Goal: Task Accomplishment & Management: Complete application form

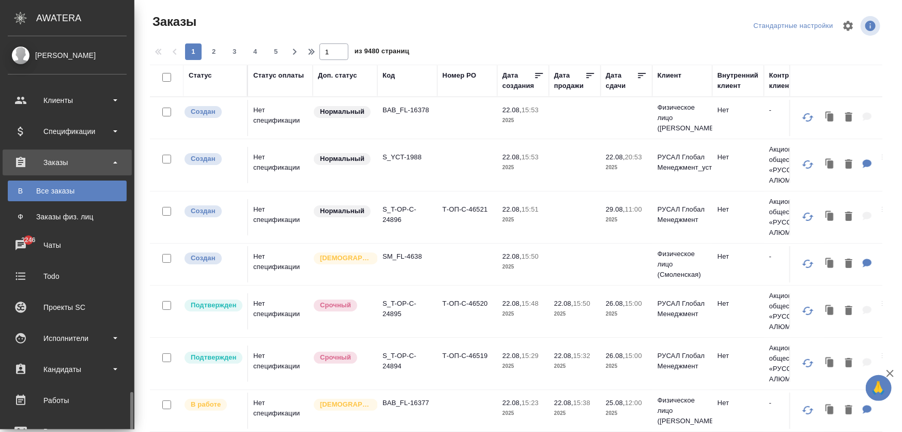
scroll to position [216, 0]
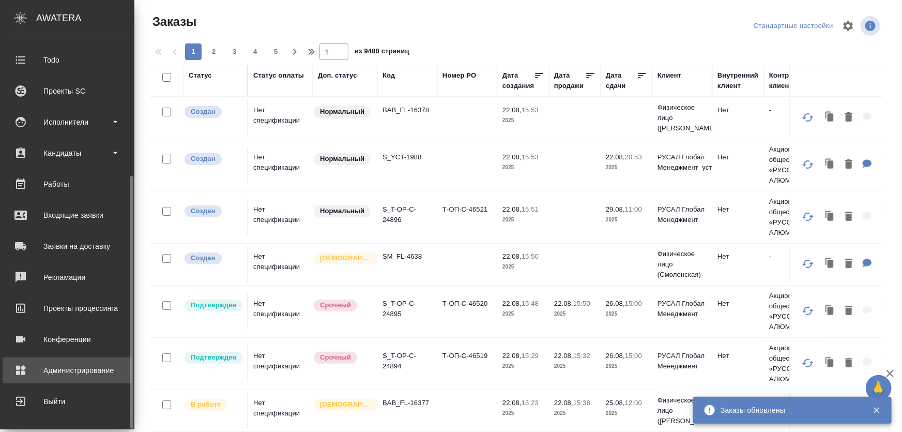
click at [57, 371] on div "Администрирование" at bounding box center [67, 370] width 119 height 16
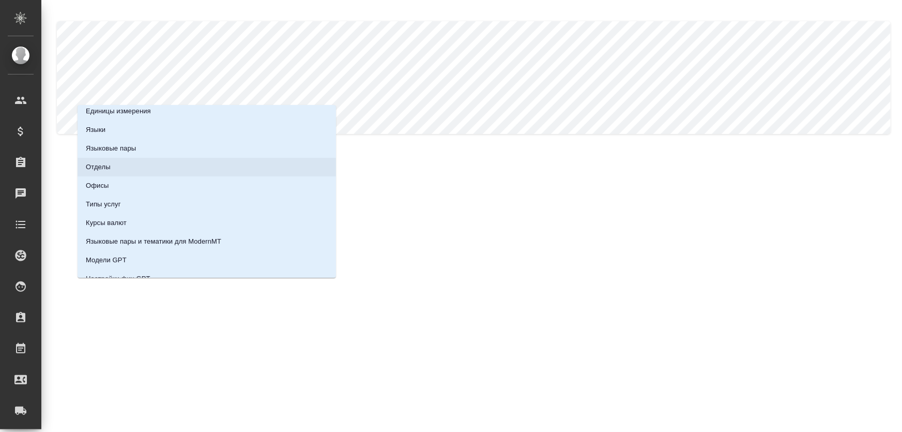
scroll to position [109, 0]
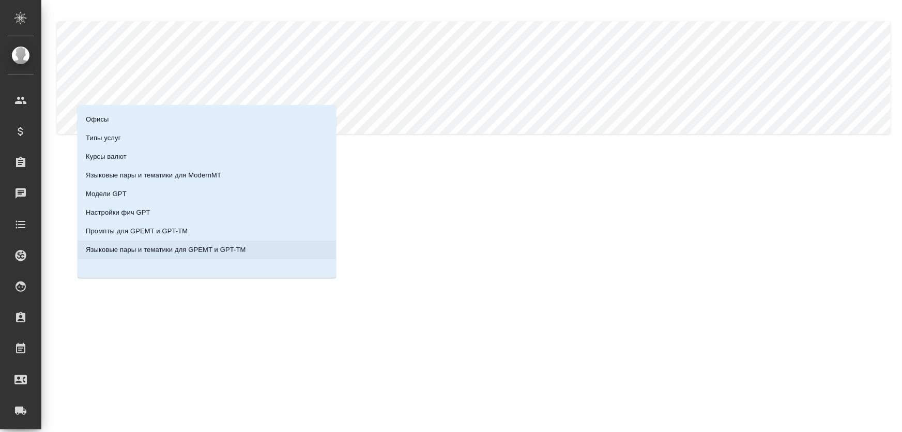
click at [194, 252] on p "Языковые пары и тематики для GPEMT и GPT-TM" at bounding box center [166, 250] width 160 height 10
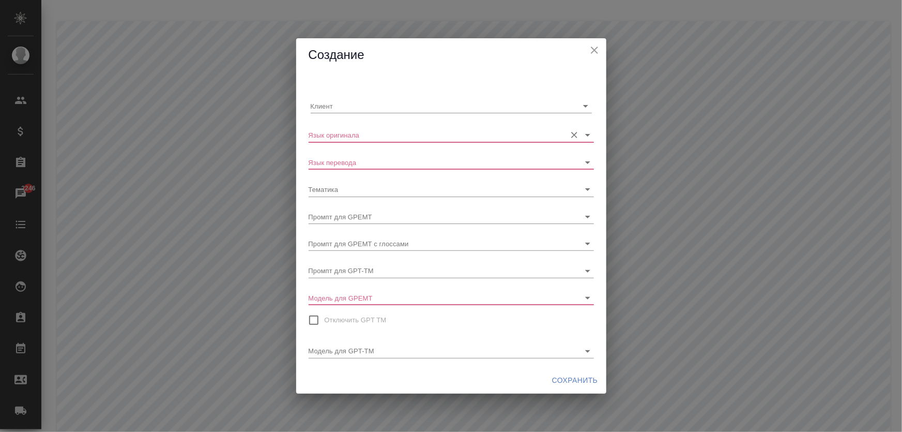
click at [366, 140] on input "Язык оригинала" at bounding box center [435, 135] width 252 height 14
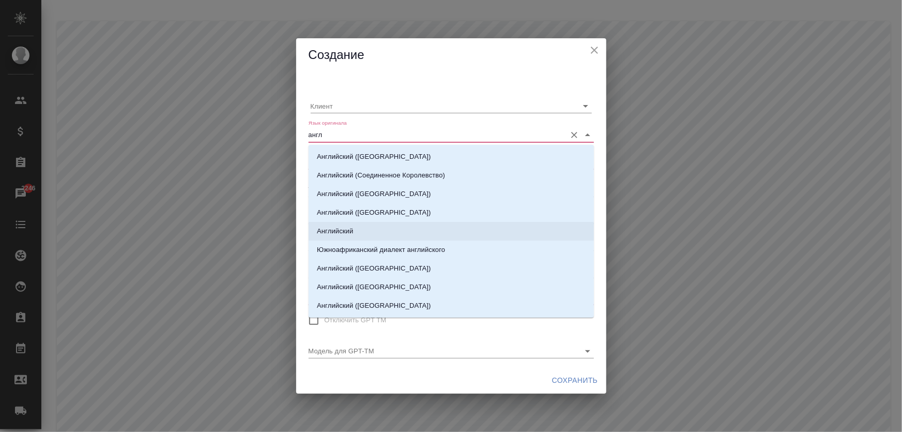
click at [353, 228] on p "Английский" at bounding box center [335, 231] width 36 height 10
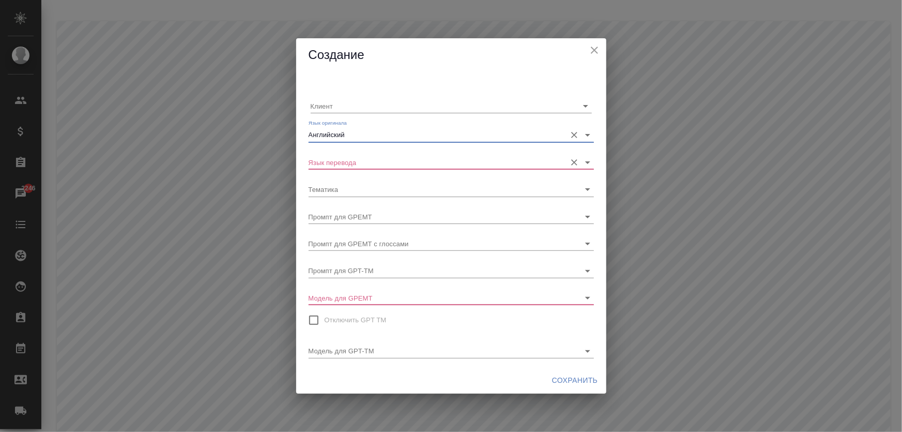
type input "Английский"
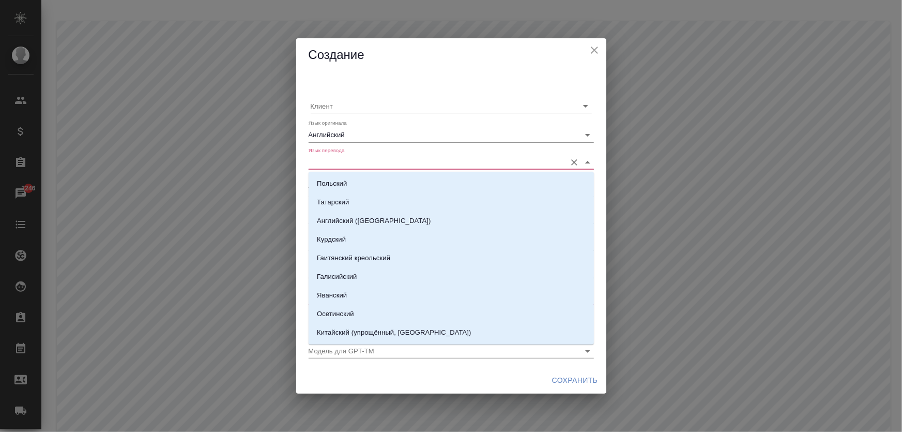
click at [361, 163] on input "Язык перевода" at bounding box center [435, 162] width 252 height 14
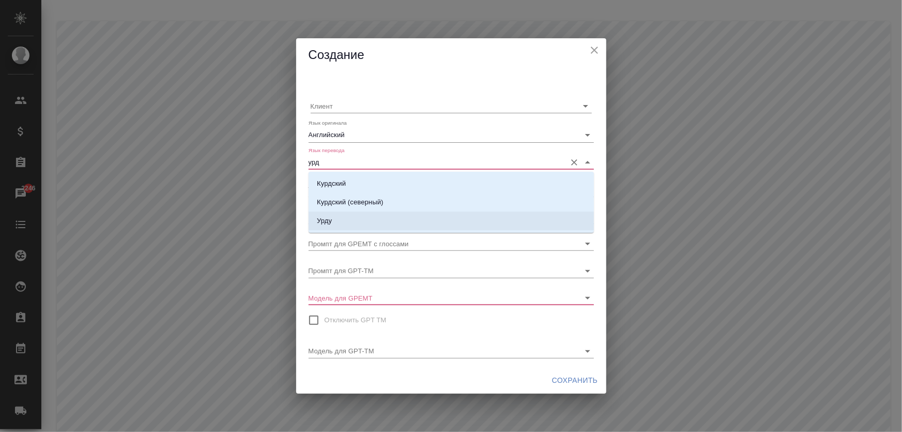
drag, startPoint x: 342, startPoint y: 223, endPoint x: 339, endPoint y: 218, distance: 6.7
click at [342, 223] on li "Урду" at bounding box center [451, 220] width 285 height 19
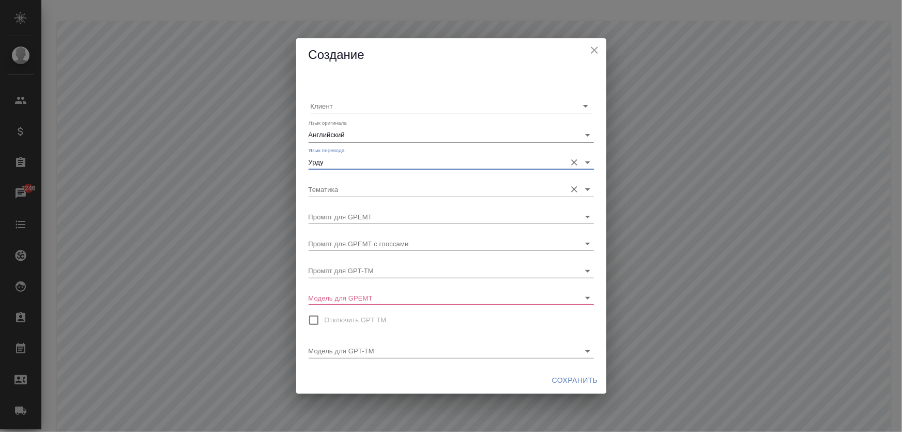
type input "Урду"
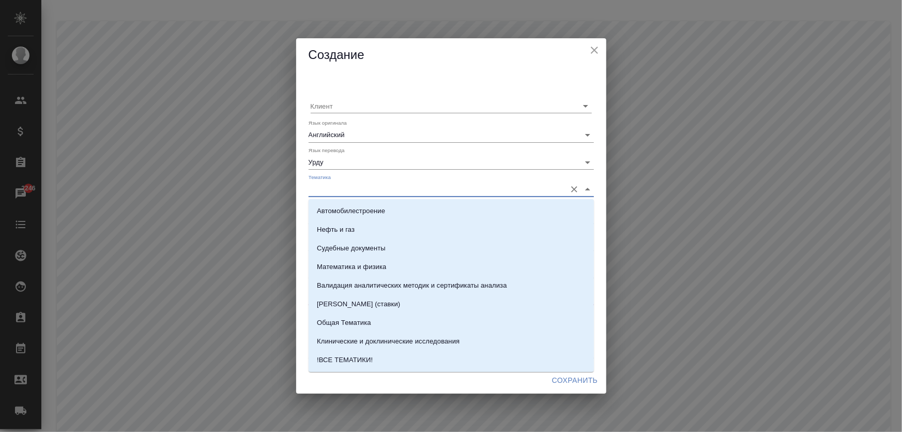
click at [340, 192] on input "Тематика" at bounding box center [435, 189] width 252 height 14
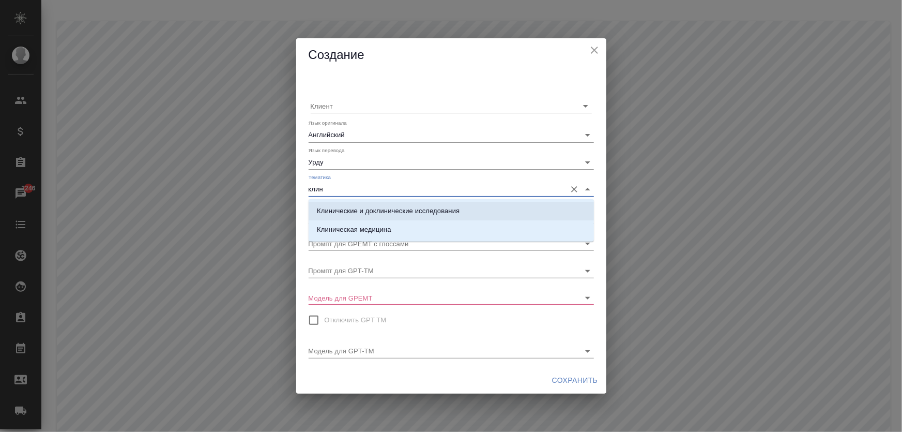
click at [355, 212] on p "Клинические и доклинические исследования" at bounding box center [388, 211] width 143 height 10
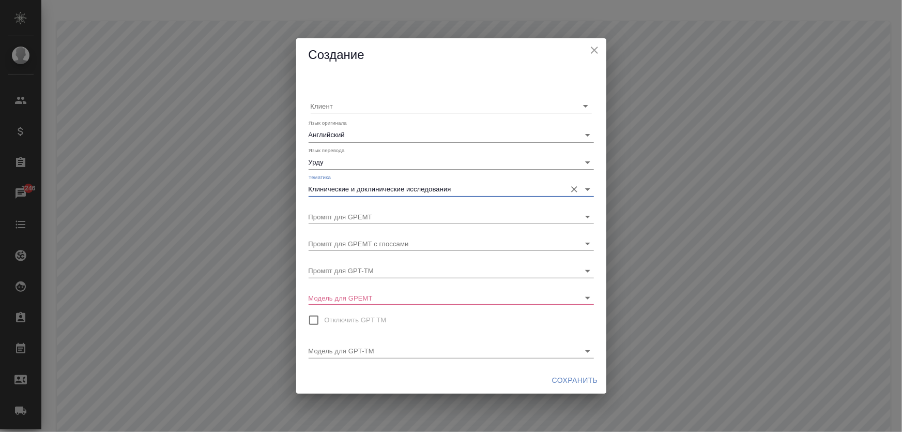
type input "Клинические и доклинические исследования"
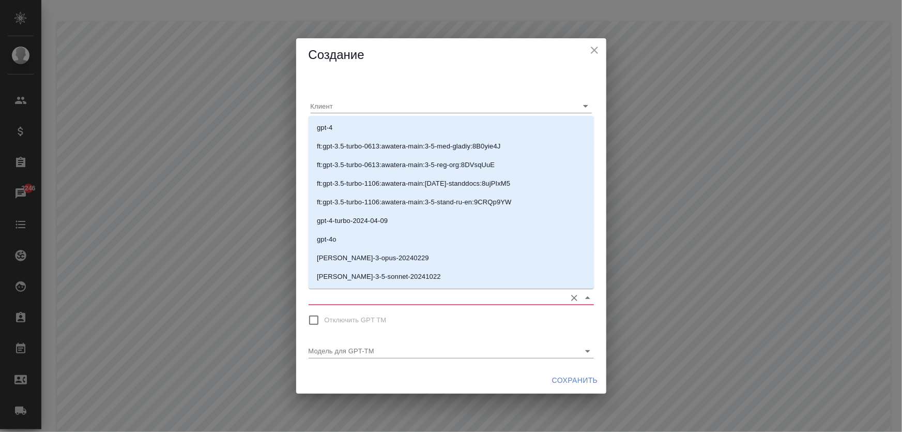
click at [393, 299] on input "Модель для GPEMT" at bounding box center [435, 298] width 252 height 14
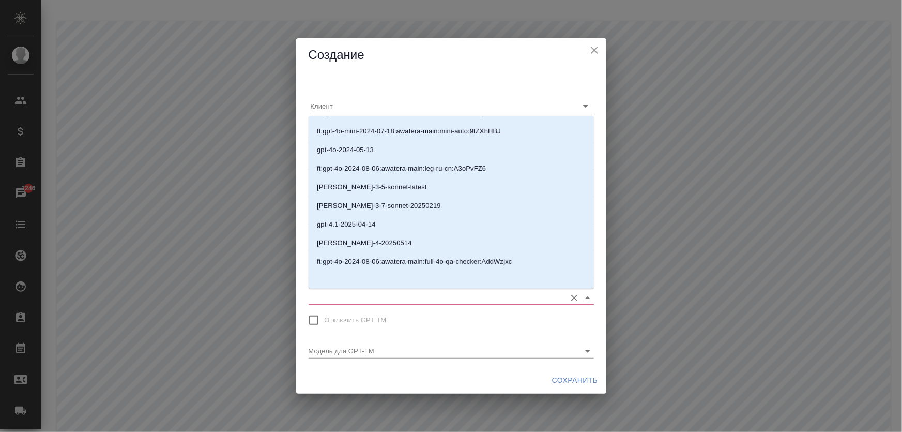
scroll to position [184, 0]
click at [382, 243] on p "claude-sonnet-4-20250514" at bounding box center [364, 242] width 95 height 10
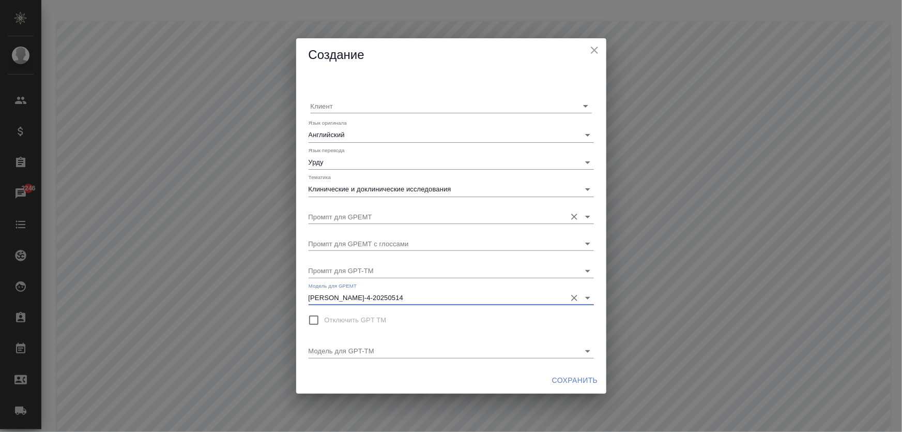
click at [372, 213] on input "Промпт для GPEMT" at bounding box center [435, 216] width 252 height 14
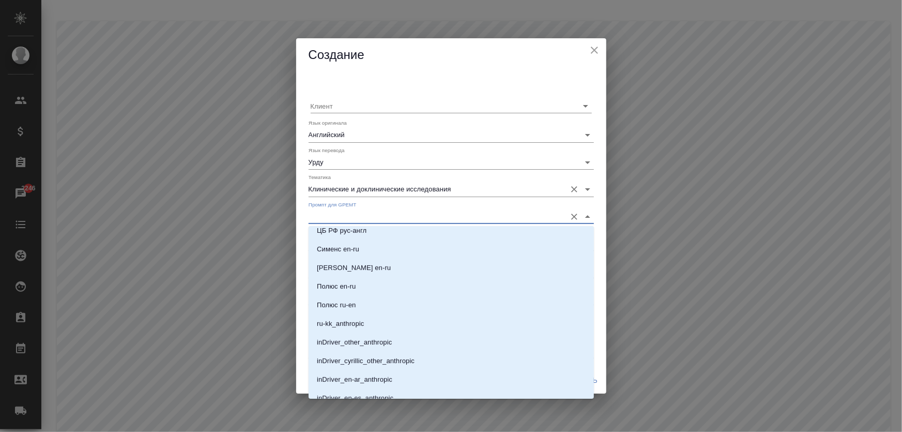
scroll to position [227, 0]
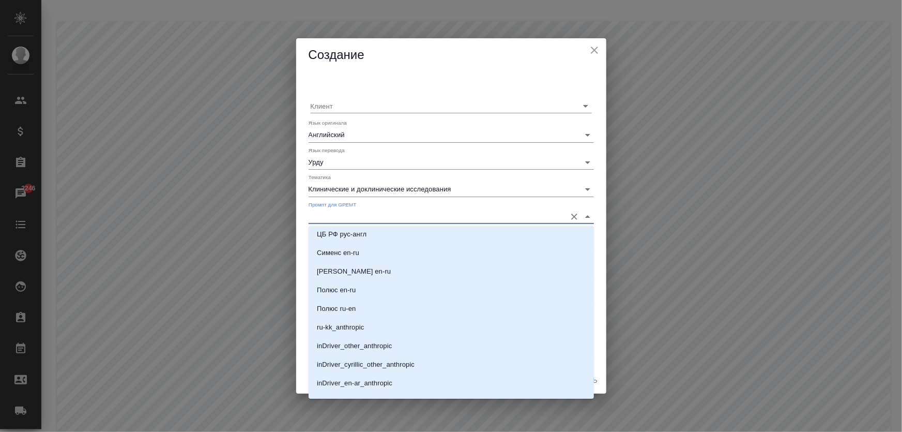
click at [429, 83] on div "Клиент" at bounding box center [451, 97] width 285 height 35
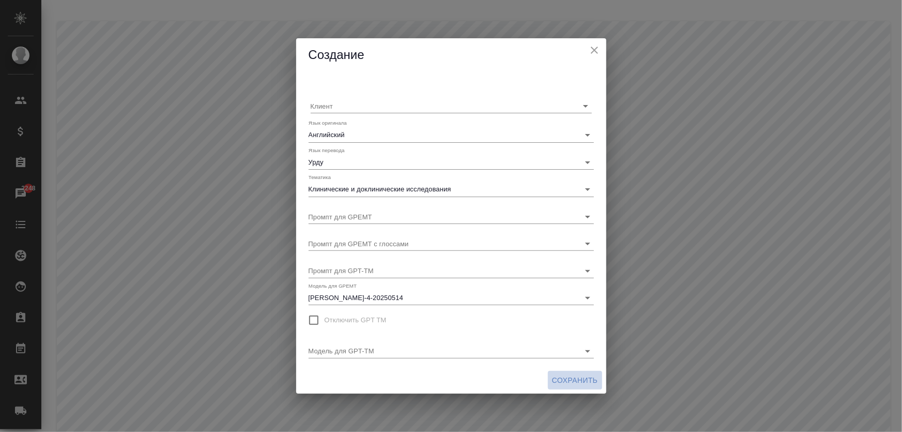
click at [568, 382] on span "Сохранить" at bounding box center [575, 380] width 46 height 13
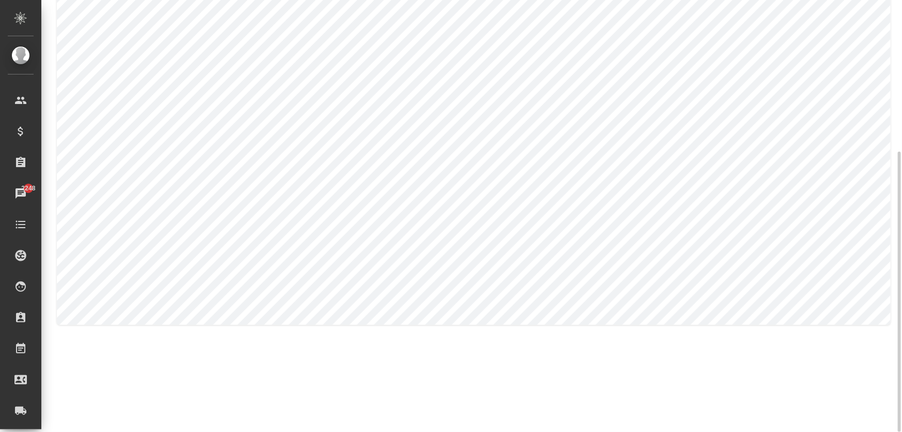
scroll to position [233, 0]
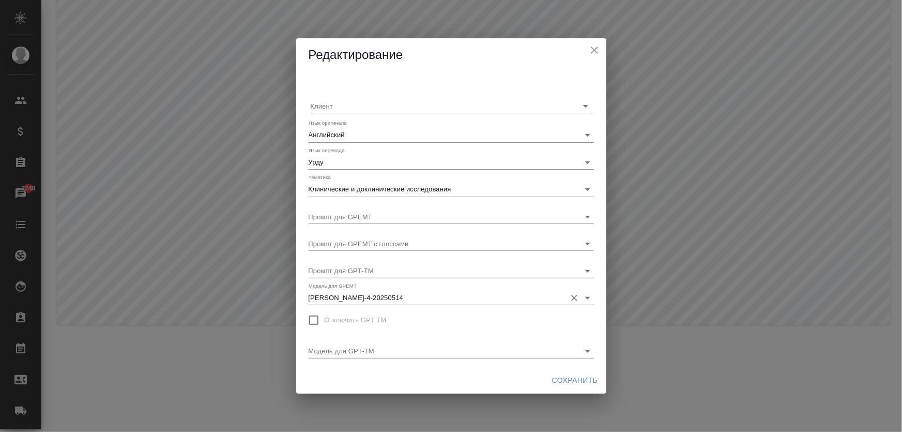
click at [429, 298] on input "claude-sonnet-4-20250514" at bounding box center [435, 298] width 252 height 14
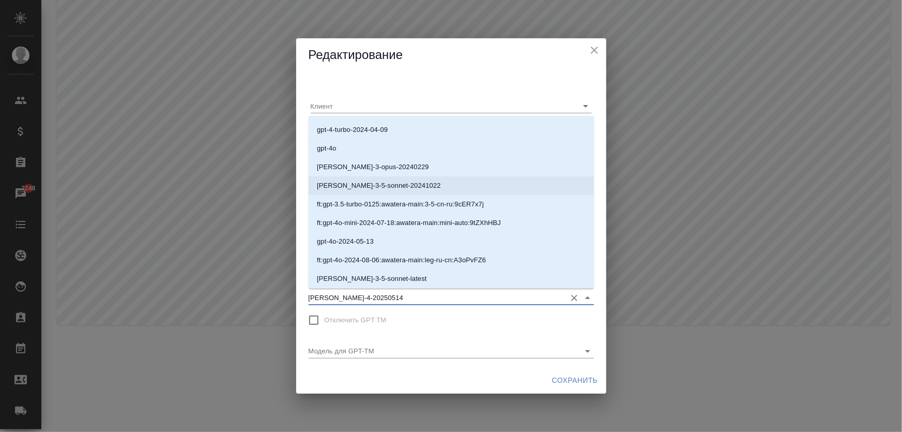
scroll to position [184, 0]
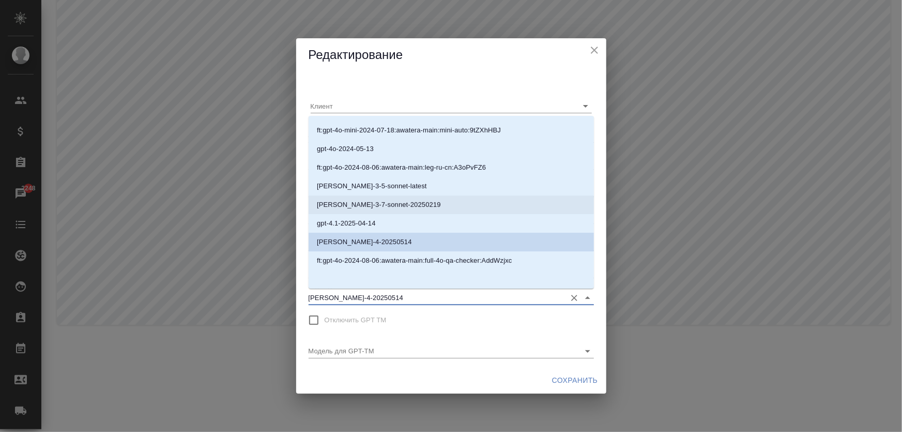
click at [377, 207] on p "claude-3-7-sonnet-20250219" at bounding box center [379, 205] width 124 height 10
type input "claude-3-7-sonnet-20250219"
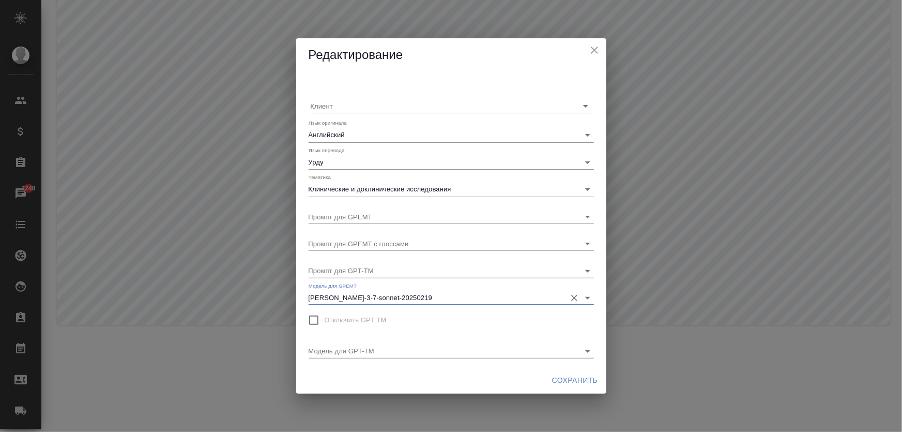
click at [568, 382] on span "Сохранить" at bounding box center [575, 380] width 46 height 13
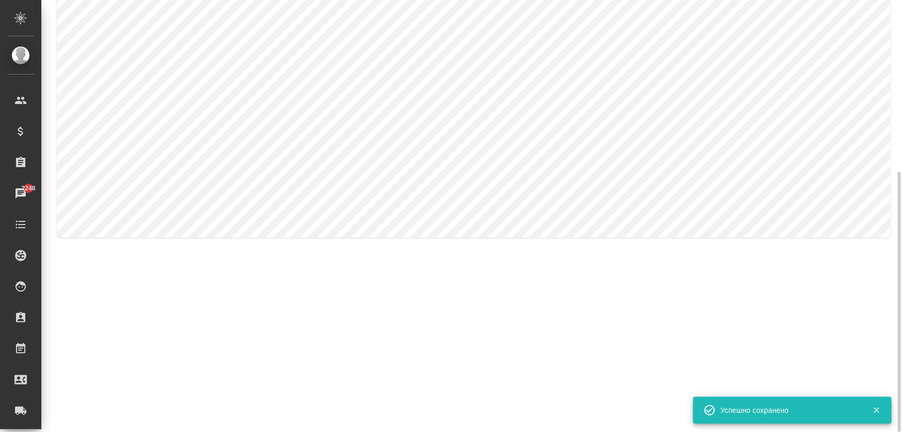
scroll to position [140, 0]
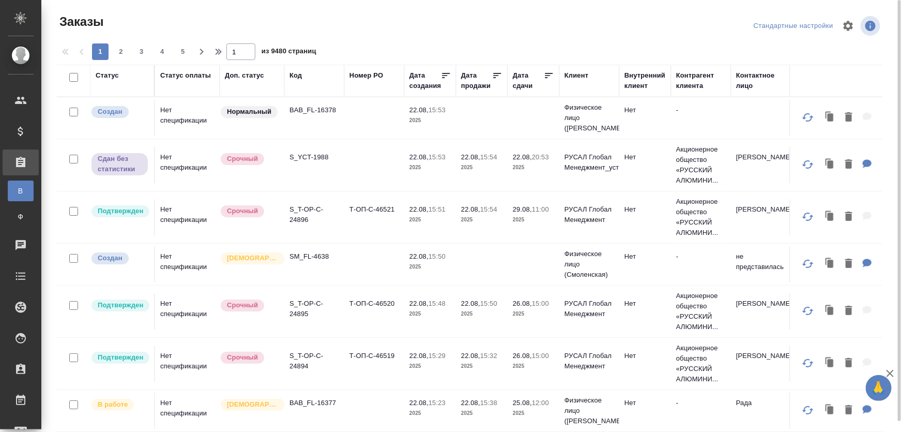
drag, startPoint x: 295, startPoint y: 78, endPoint x: 308, endPoint y: 106, distance: 30.8
click at [295, 78] on div "Код" at bounding box center [296, 75] width 12 height 10
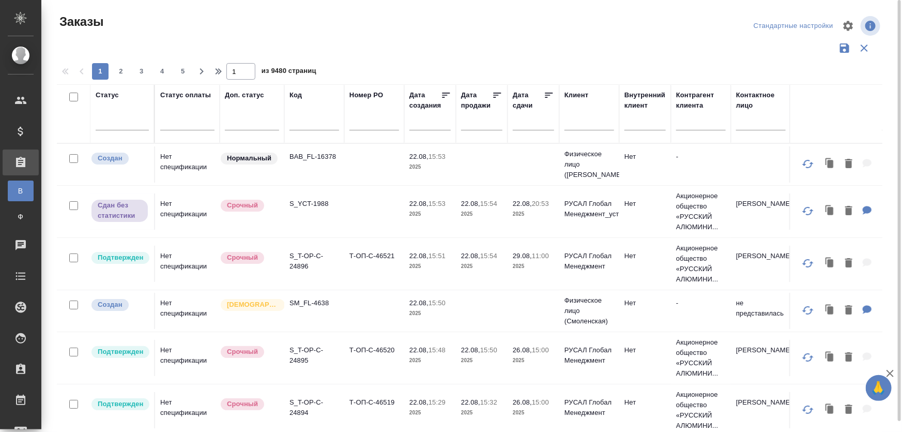
click at [307, 120] on input "text" at bounding box center [315, 123] width 50 height 13
paste input "S_SDD-37_англ-"
drag, startPoint x: 318, startPoint y: 124, endPoint x: 362, endPoint y: 123, distance: 44.0
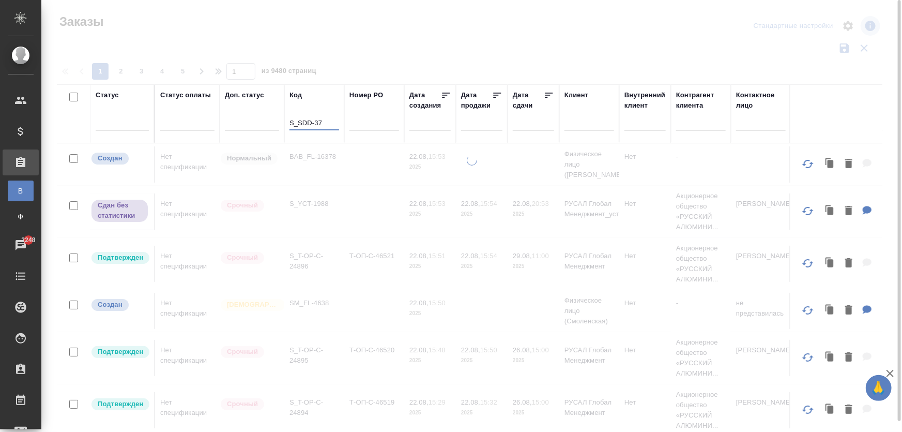
scroll to position [0, 0]
type input "S_SDD-37"
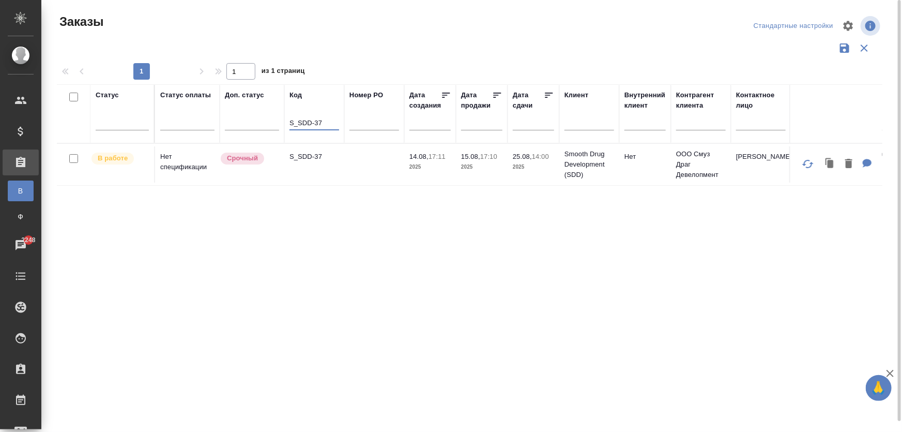
click at [309, 166] on td "S_SDD-37" at bounding box center [314, 164] width 60 height 36
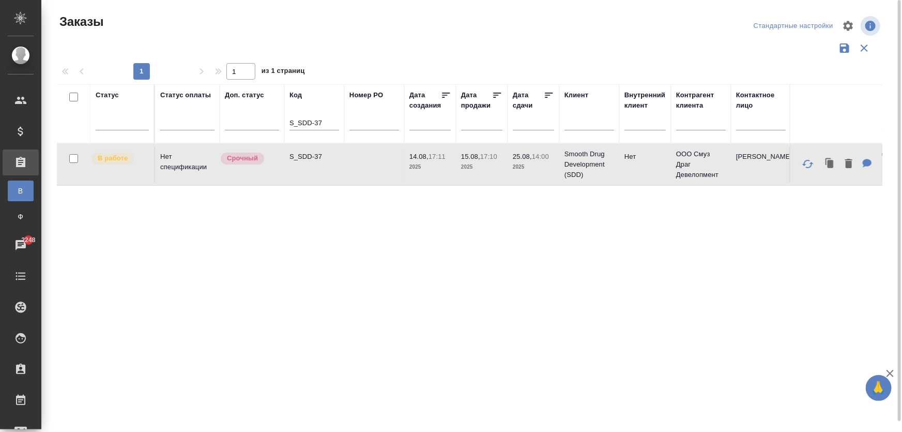
click at [309, 166] on td "S_SDD-37" at bounding box center [314, 164] width 60 height 36
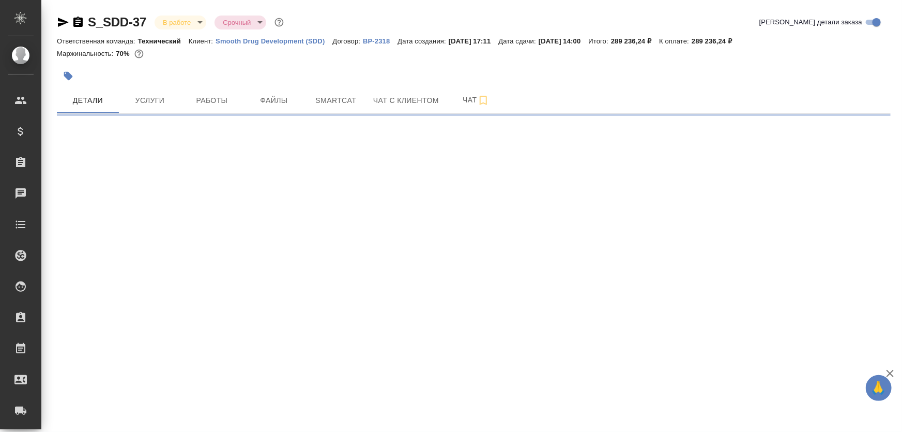
select select "RU"
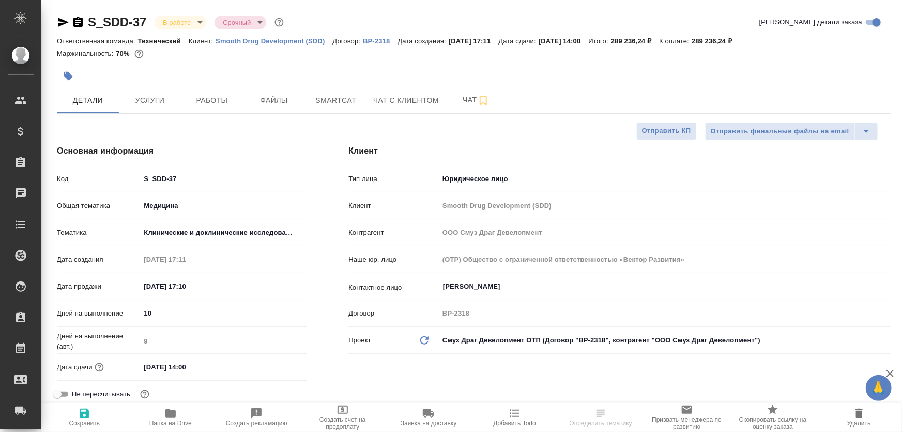
type textarea "x"
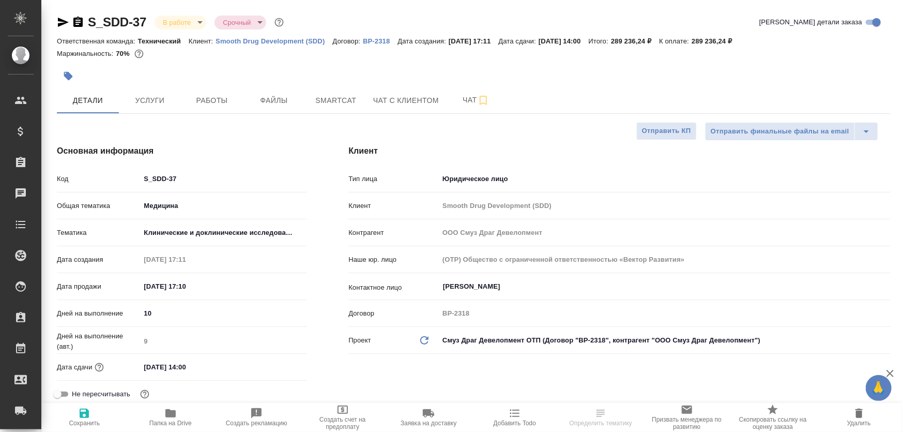
type textarea "x"
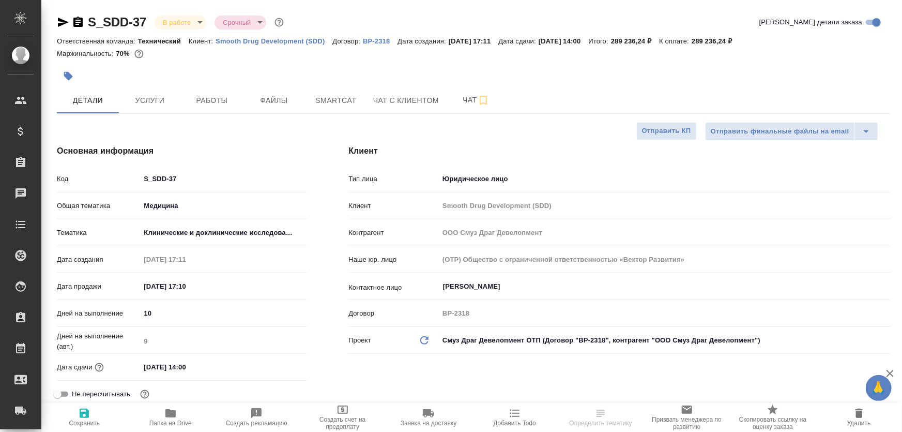
type textarea "x"
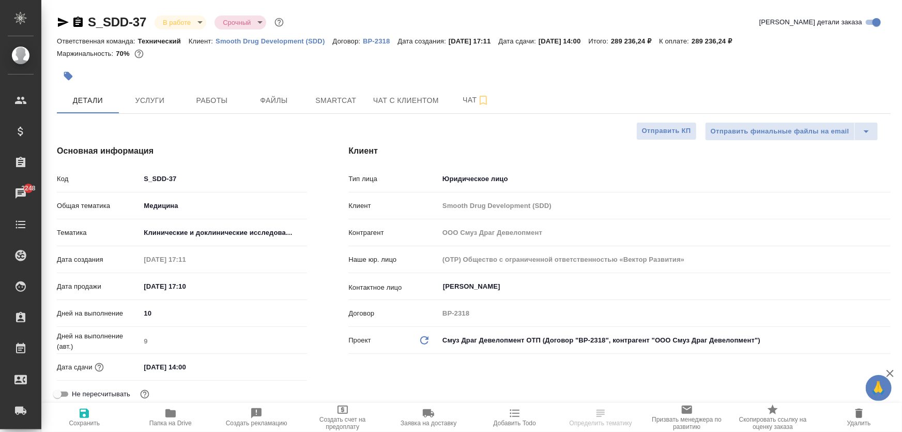
select select "RU"
